Goal: Information Seeking & Learning: Learn about a topic

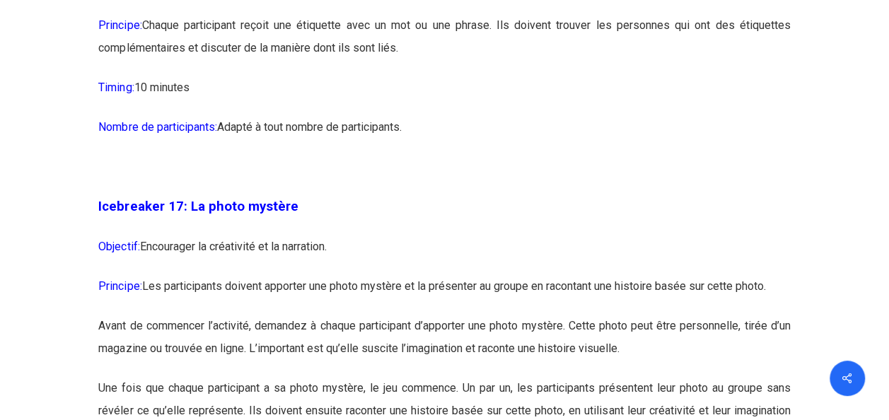
scroll to position [8069, 0]
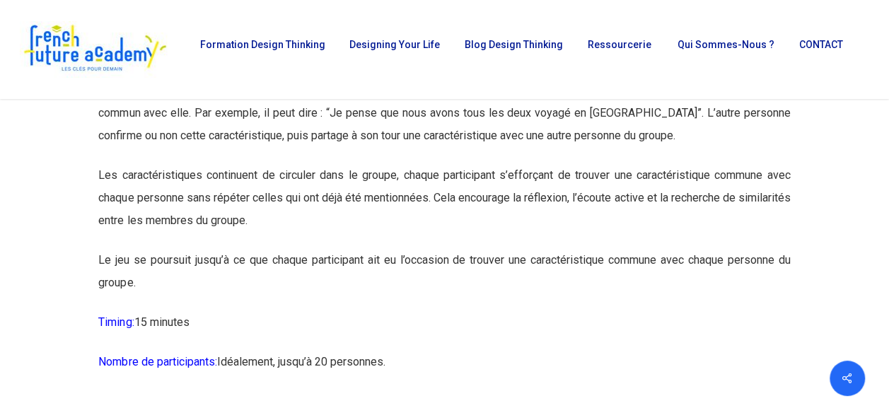
scroll to position [6871, 0]
